Goal: Information Seeking & Learning: Learn about a topic

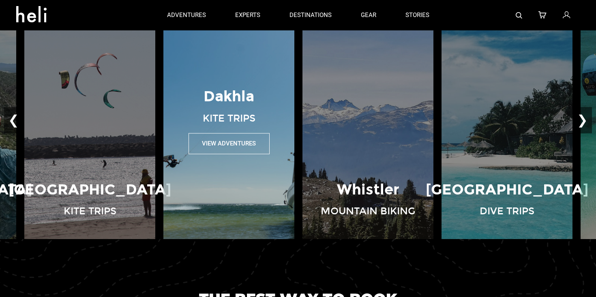
scroll to position [556, 0]
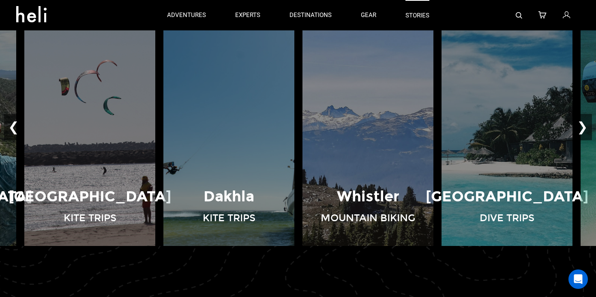
click at [426, 14] on link "stories" at bounding box center [417, 15] width 24 height 30
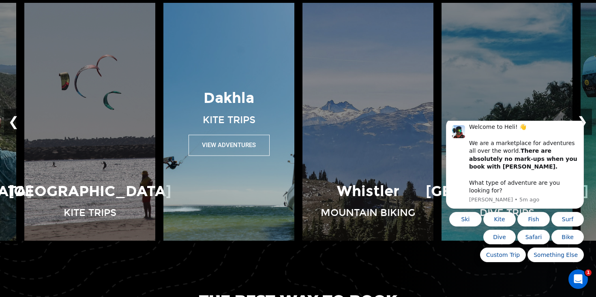
scroll to position [562, 0]
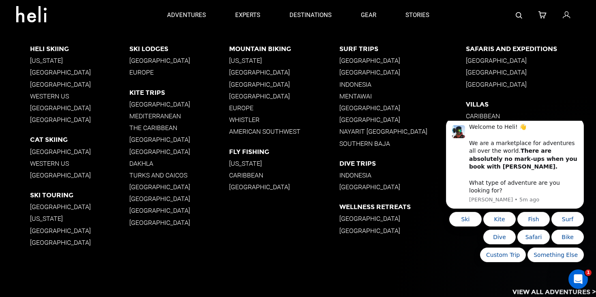
click at [360, 72] on p "[GEOGRAPHIC_DATA]" at bounding box center [402, 72] width 127 height 8
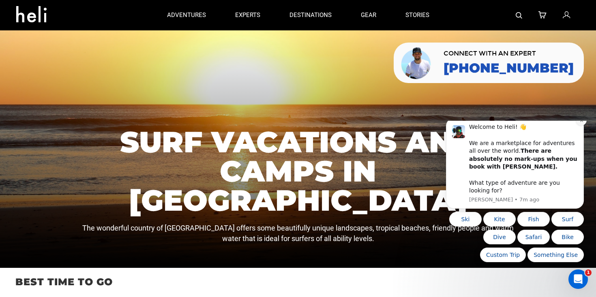
click at [583, 123] on icon "Dismiss notification" at bounding box center [581, 120] width 4 height 4
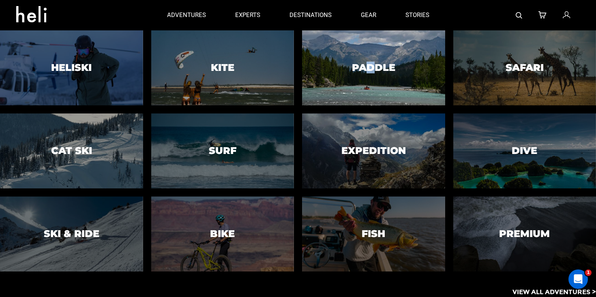
click at [370, 63] on h3 "Paddle" at bounding box center [373, 67] width 43 height 11
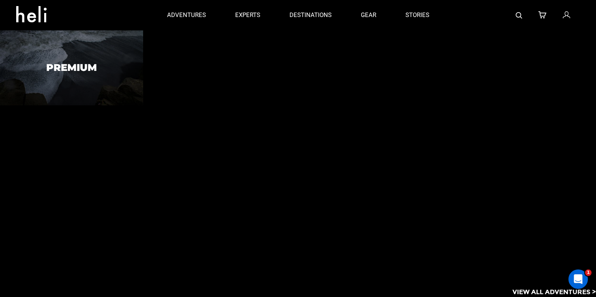
click at [386, 73] on div "Premium" at bounding box center [298, 150] width 596 height 241
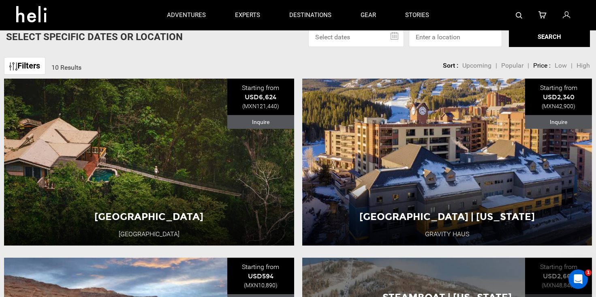
scroll to position [160, 0]
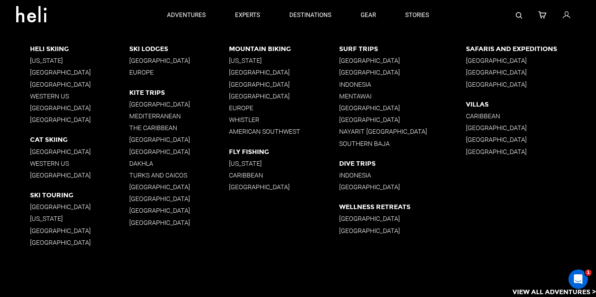
click at [351, 217] on p "[GEOGRAPHIC_DATA]" at bounding box center [402, 219] width 127 height 8
click at [354, 231] on p "[GEOGRAPHIC_DATA]" at bounding box center [402, 231] width 127 height 8
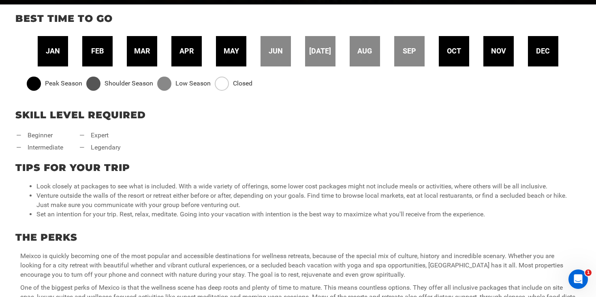
scroll to position [270, 0]
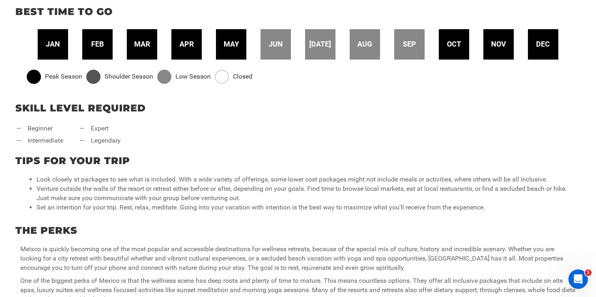
click at [457, 45] on span "oct" at bounding box center [454, 44] width 14 height 11
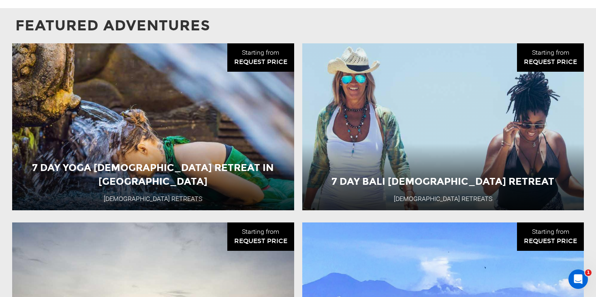
scroll to position [609, 0]
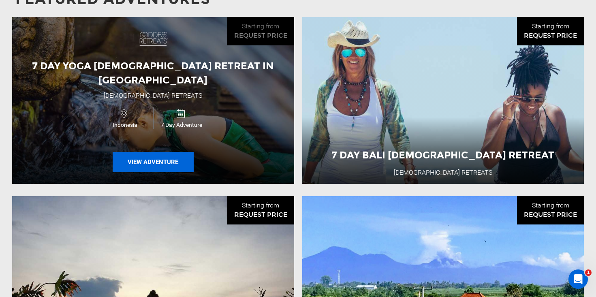
click at [158, 152] on button "View Adventure" at bounding box center [153, 162] width 81 height 20
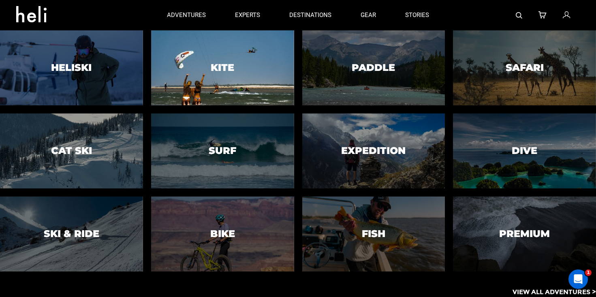
click at [248, 73] on div at bounding box center [223, 68] width 146 height 77
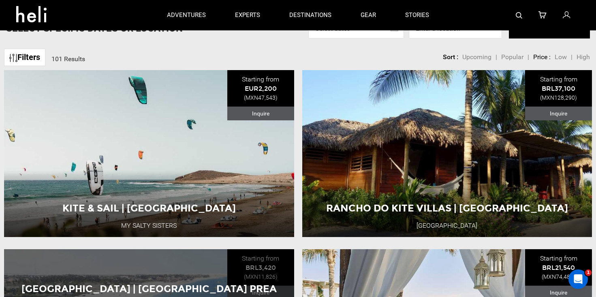
scroll to position [239, 0]
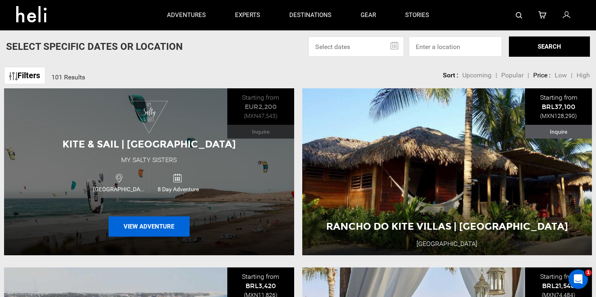
click at [159, 226] on button "View Adventure" at bounding box center [149, 226] width 81 height 20
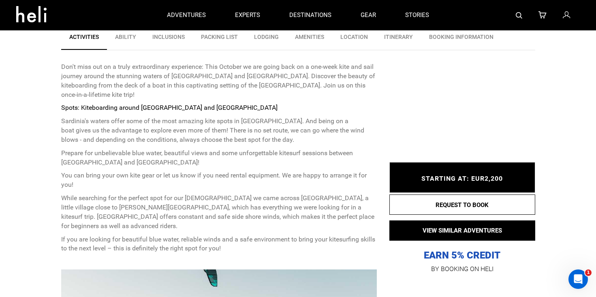
scroll to position [46, 0]
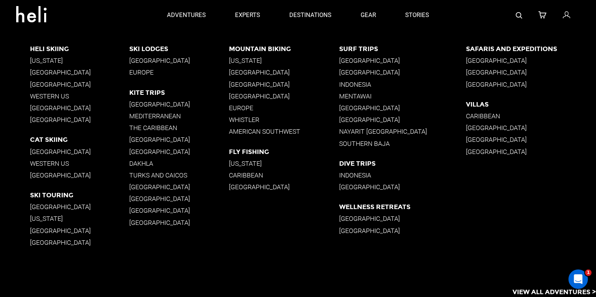
click at [250, 86] on p "[GEOGRAPHIC_DATA]" at bounding box center [284, 85] width 110 height 8
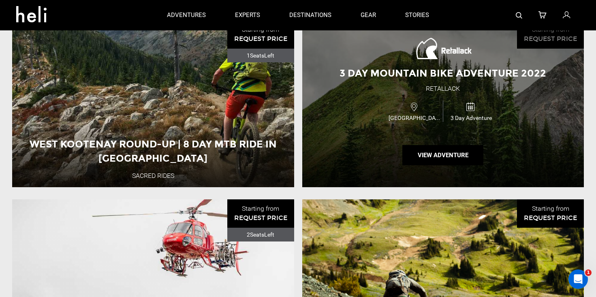
scroll to position [804, 0]
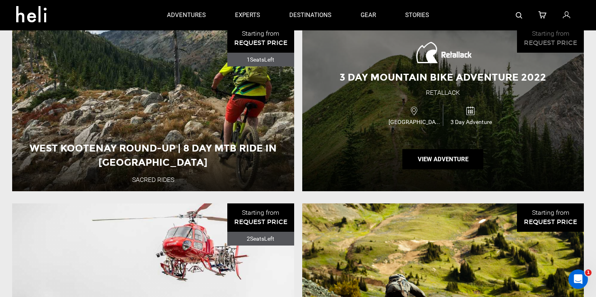
click at [439, 71] on span "3 Day Mountain Bike Adventure 2022" at bounding box center [443, 77] width 207 height 12
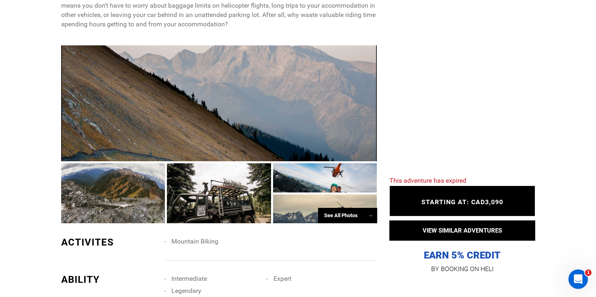
scroll to position [615, 0]
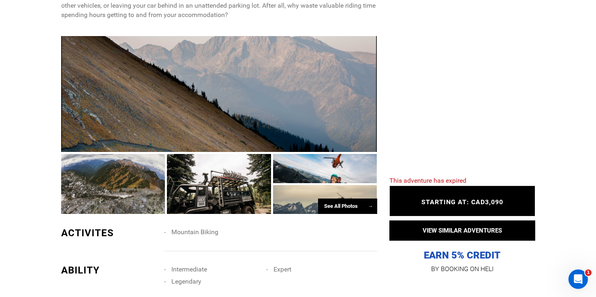
click at [241, 162] on div at bounding box center [219, 184] width 104 height 60
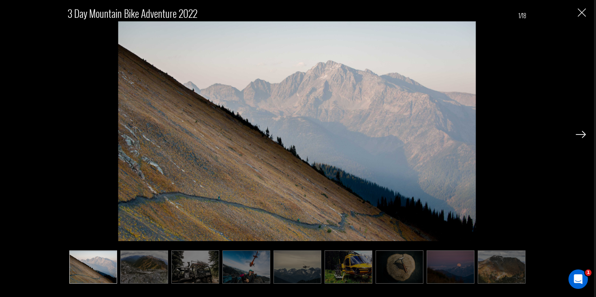
click at [587, 130] on div "3 Day Mountain Bike Adventure 2022 1/18" at bounding box center [297, 148] width 594 height 297
click at [581, 135] on img at bounding box center [581, 134] width 10 height 7
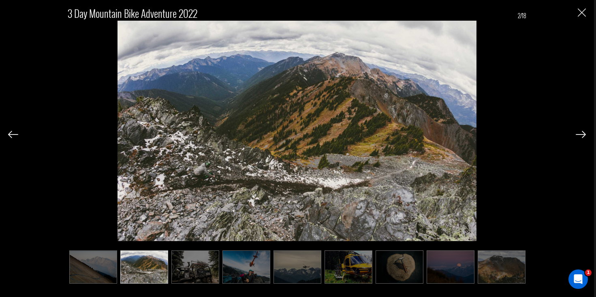
click at [581, 135] on img at bounding box center [581, 134] width 10 height 7
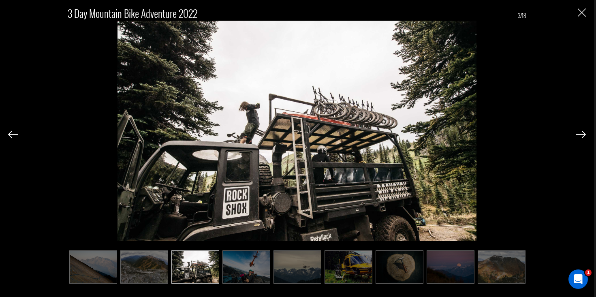
click at [581, 135] on img at bounding box center [581, 134] width 10 height 7
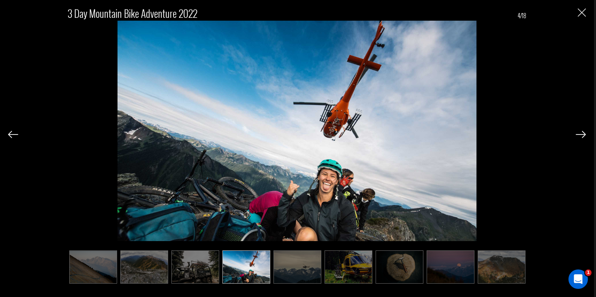
click at [581, 135] on img at bounding box center [581, 134] width 10 height 7
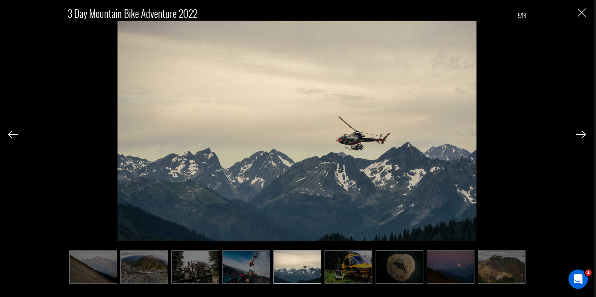
click at [581, 135] on img at bounding box center [581, 134] width 10 height 7
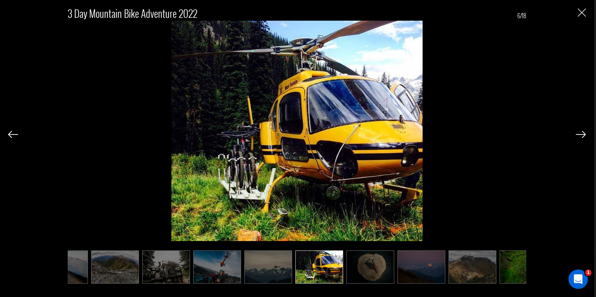
click at [581, 135] on img at bounding box center [581, 134] width 10 height 7
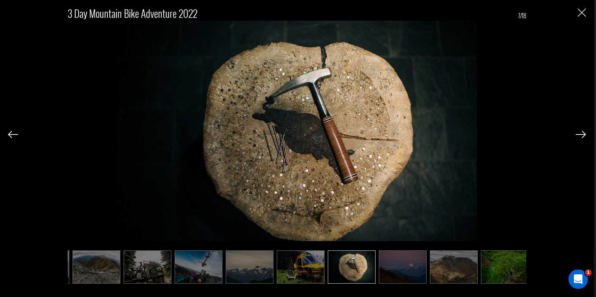
click at [581, 135] on img at bounding box center [581, 134] width 10 height 7
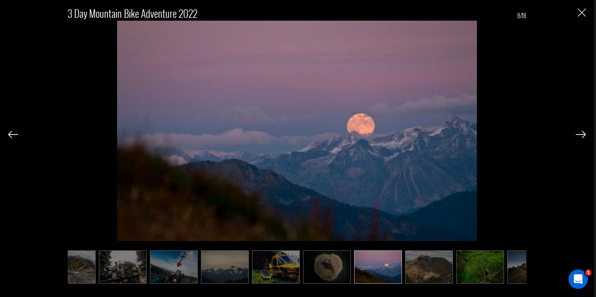
click at [581, 135] on img at bounding box center [581, 134] width 10 height 7
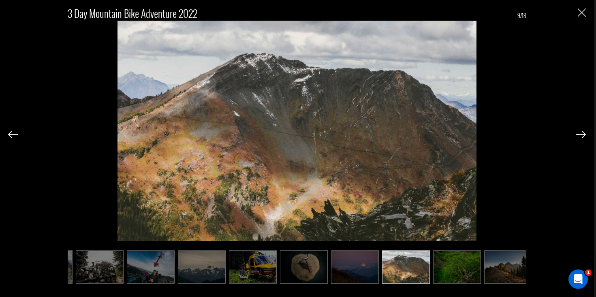
click at [581, 135] on img at bounding box center [581, 134] width 10 height 7
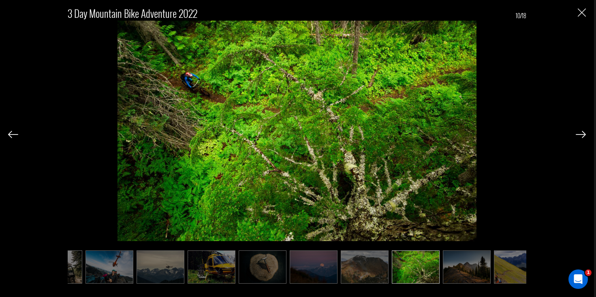
click at [17, 132] on img at bounding box center [13, 134] width 10 height 7
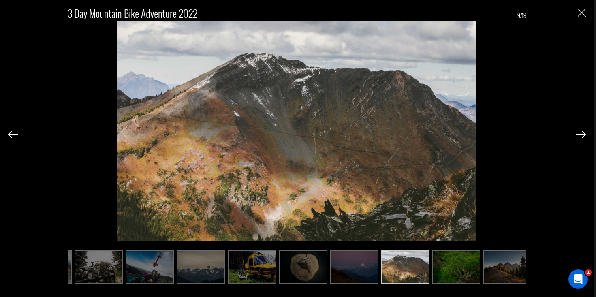
click at [15, 132] on img at bounding box center [13, 134] width 10 height 7
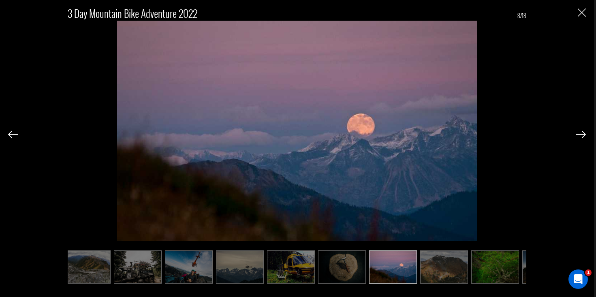
scroll to position [0, 56]
click at [582, 15] on img "Close" at bounding box center [582, 13] width 8 height 8
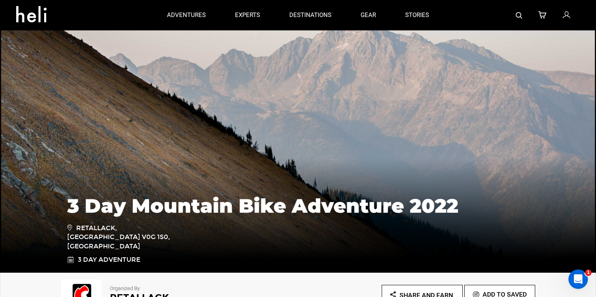
scroll to position [0, 0]
